Goal: Task Accomplishment & Management: Use online tool/utility

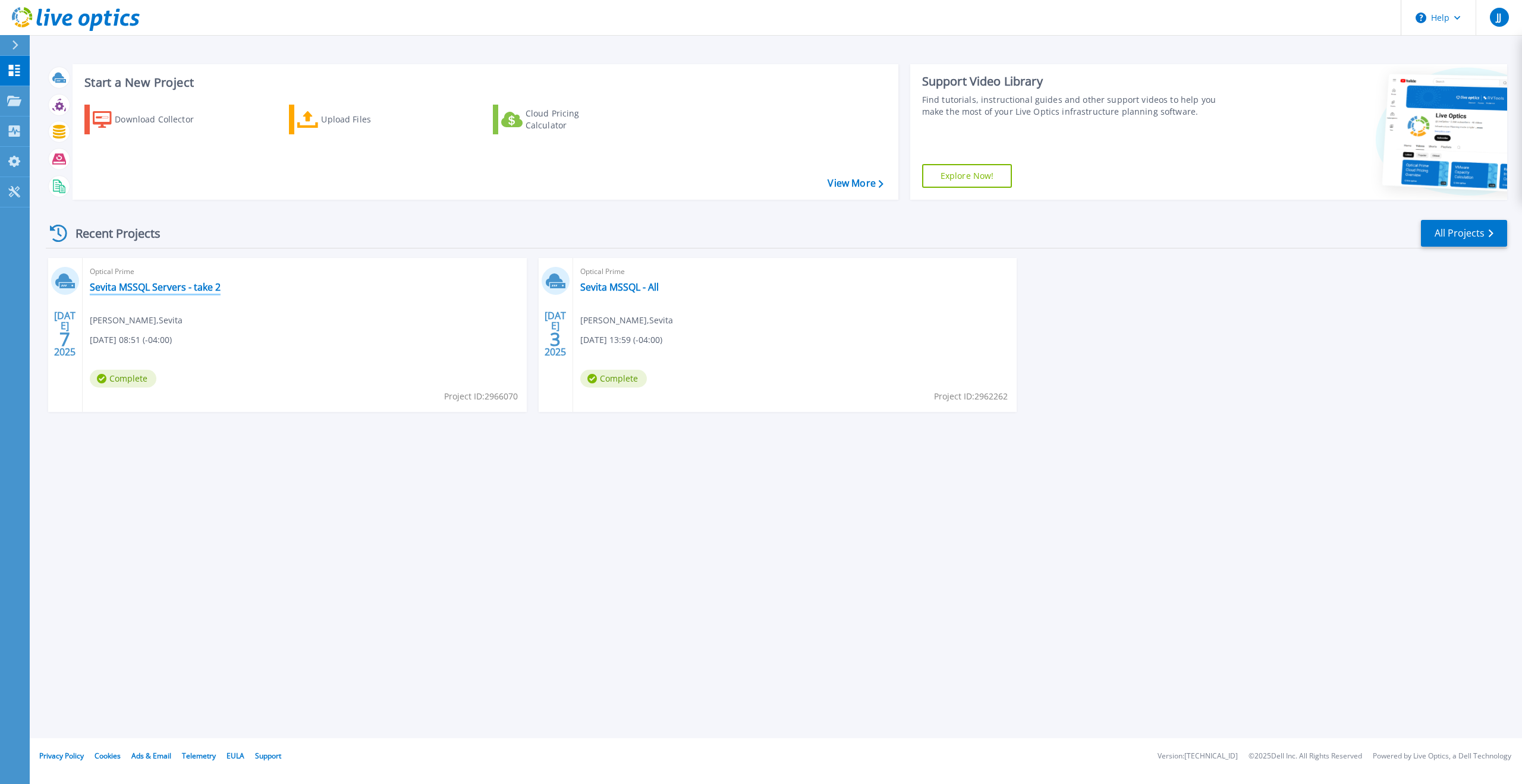
click at [153, 283] on link "Sevita MSSQL Servers - take 2" at bounding box center [155, 287] width 131 height 12
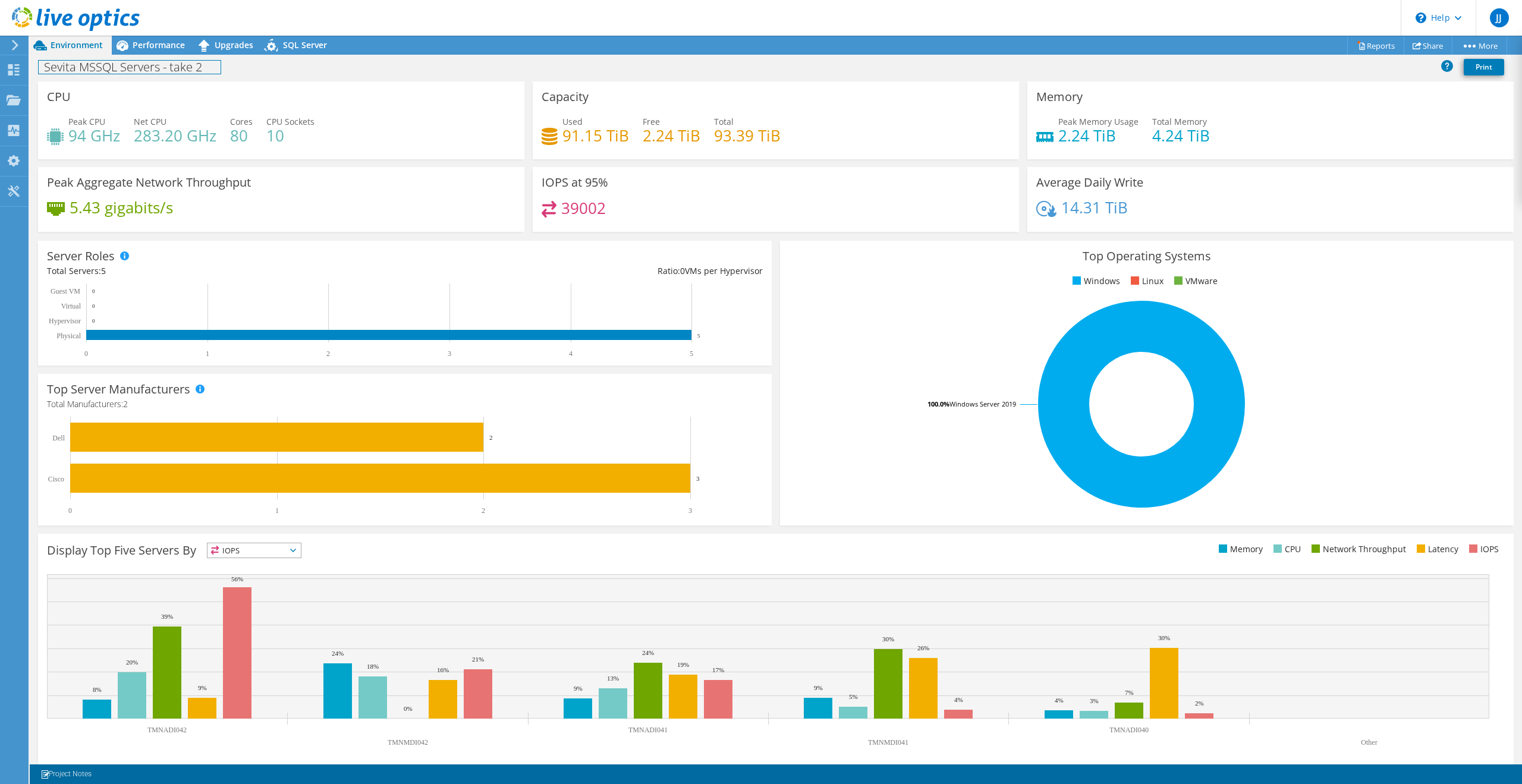
click at [97, 66] on h1 "Sevita MSSQL Servers - take 2" at bounding box center [129, 66] width 182 height 13
